Goal: Information Seeking & Learning: Learn about a topic

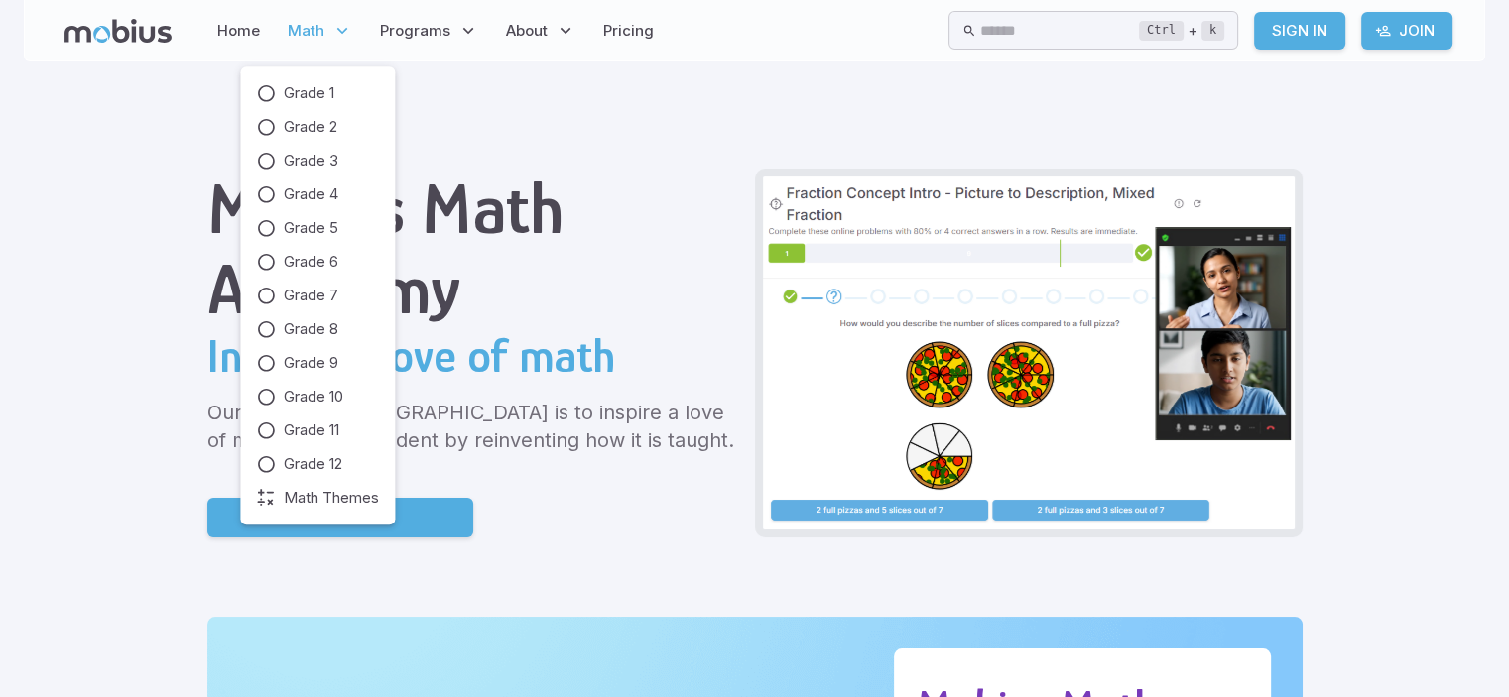
click at [332, 34] on icon at bounding box center [342, 31] width 20 height 20
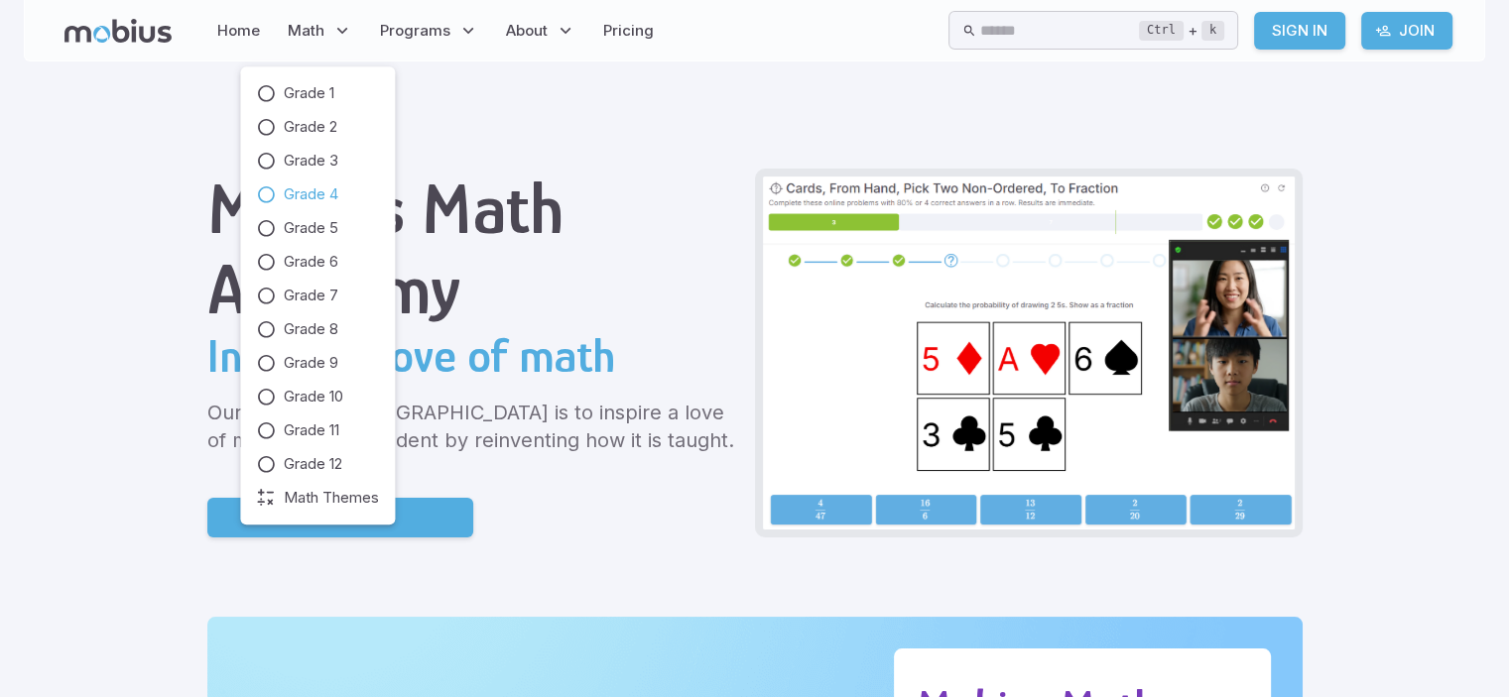
click at [299, 193] on span "Grade 4" at bounding box center [311, 195] width 55 height 22
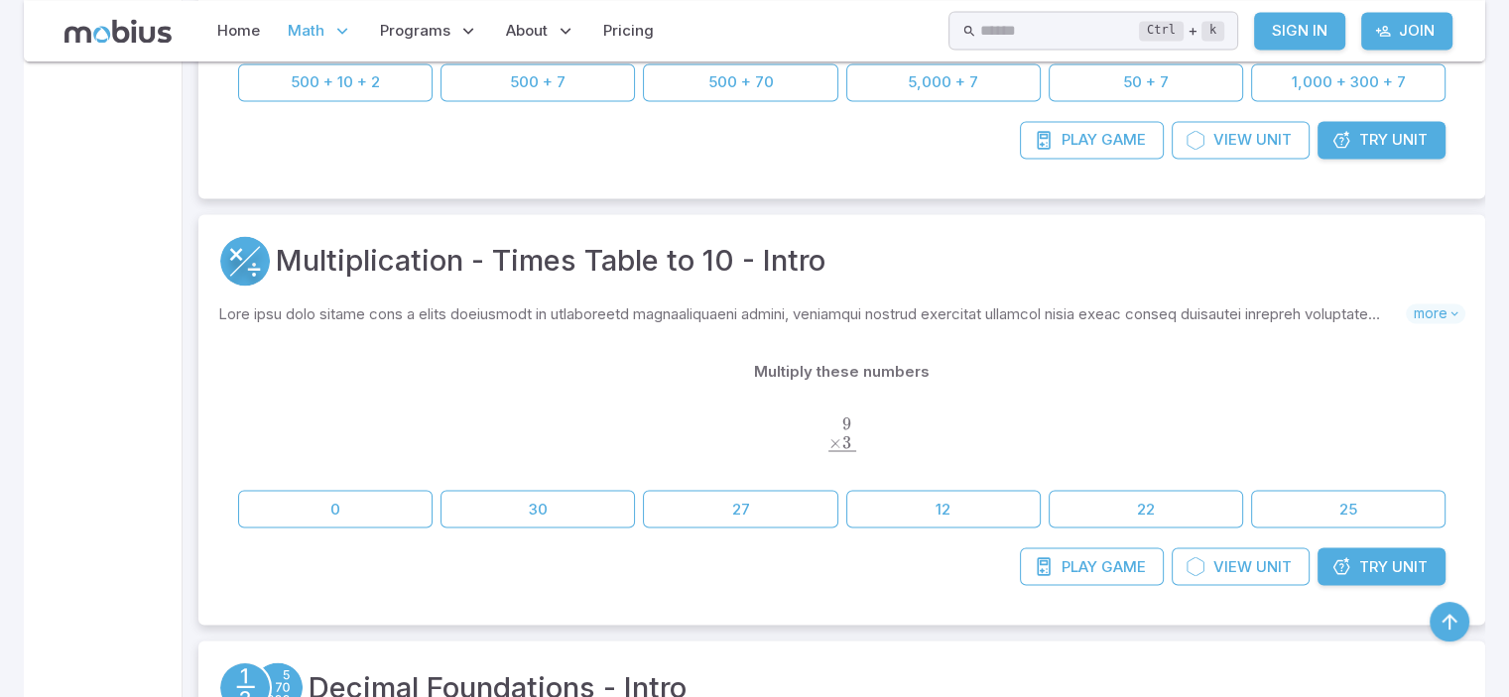
scroll to position [3426, 0]
